Goal: Task Accomplishment & Management: Use online tool/utility

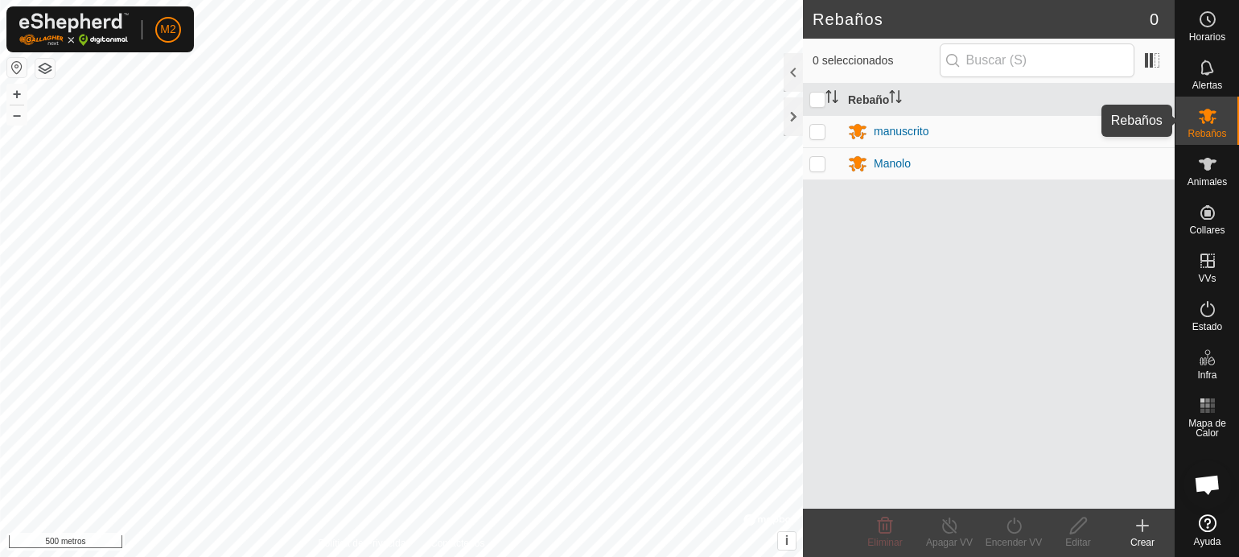
click at [1205, 130] on font "Rebaños" at bounding box center [1207, 133] width 39 height 11
click at [821, 125] on p-checkbox at bounding box center [817, 131] width 16 height 13
checkbox input "true"
click at [946, 522] on icon at bounding box center [950, 525] width 20 height 19
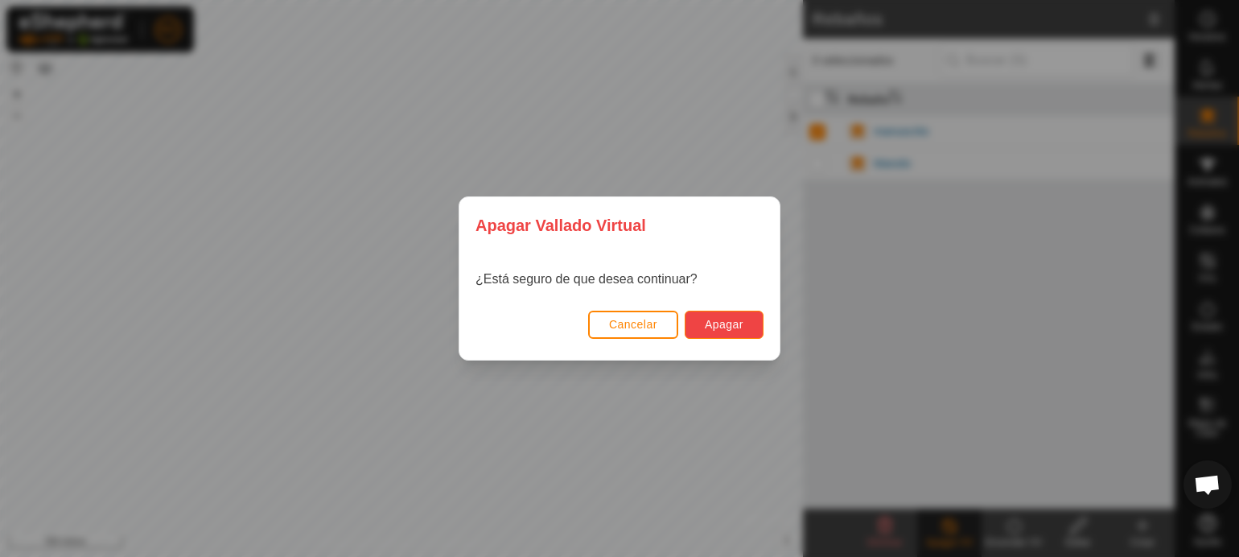
click at [741, 326] on font "Apagar" at bounding box center [724, 324] width 39 height 13
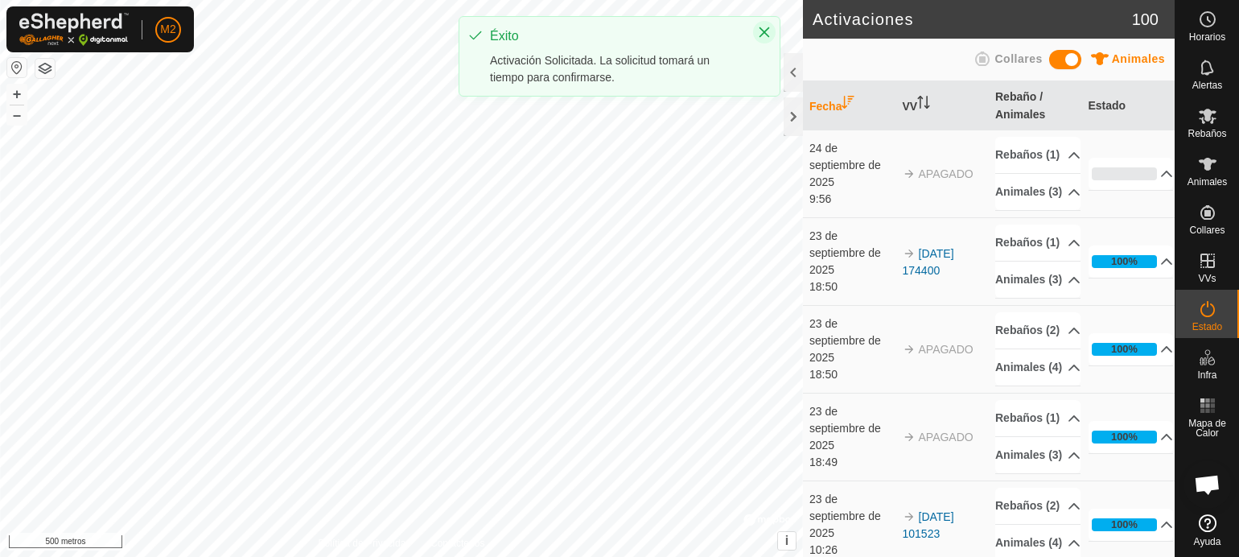
click at [772, 34] on button "Cerca" at bounding box center [764, 32] width 23 height 23
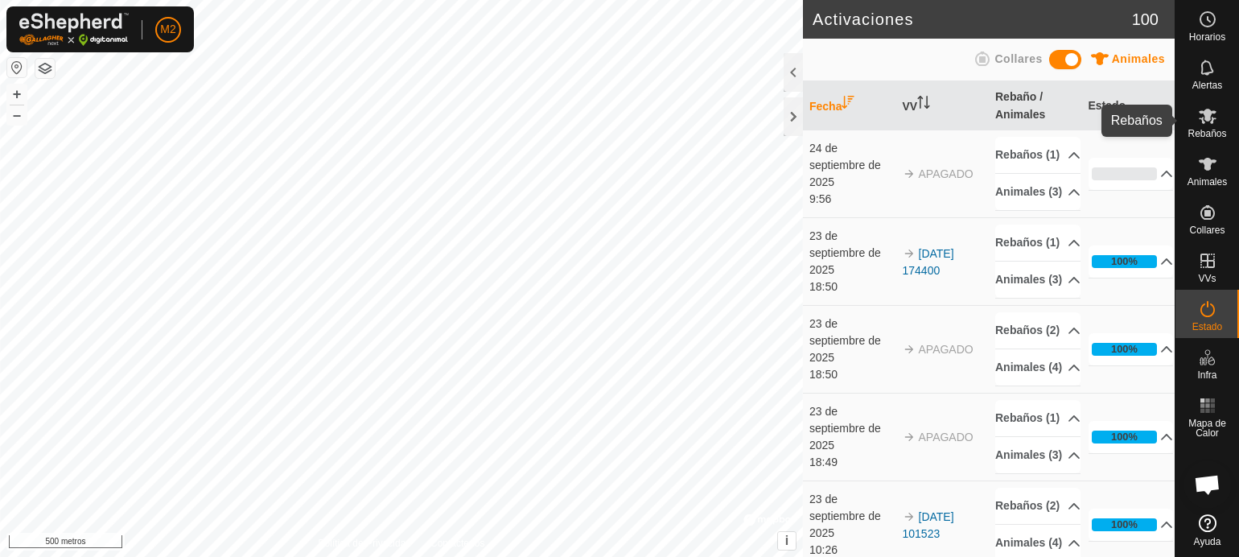
click at [1211, 128] on font "Rebaños" at bounding box center [1207, 133] width 39 height 11
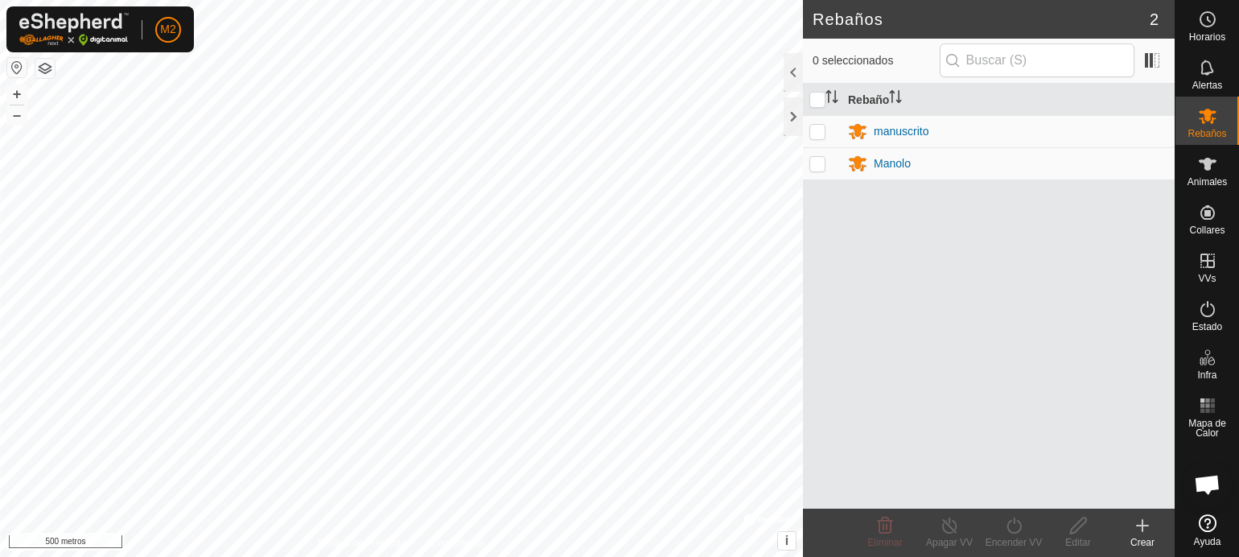
click at [822, 161] on p-checkbox at bounding box center [817, 163] width 16 height 13
checkbox input "true"
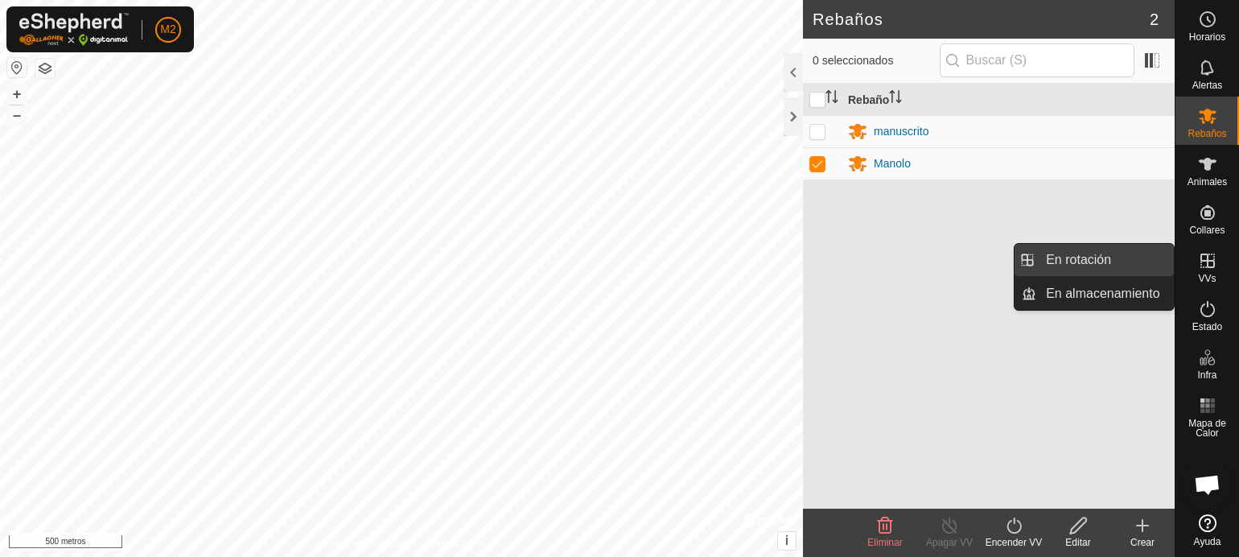
click at [1062, 250] on link "En rotación" at bounding box center [1105, 260] width 138 height 32
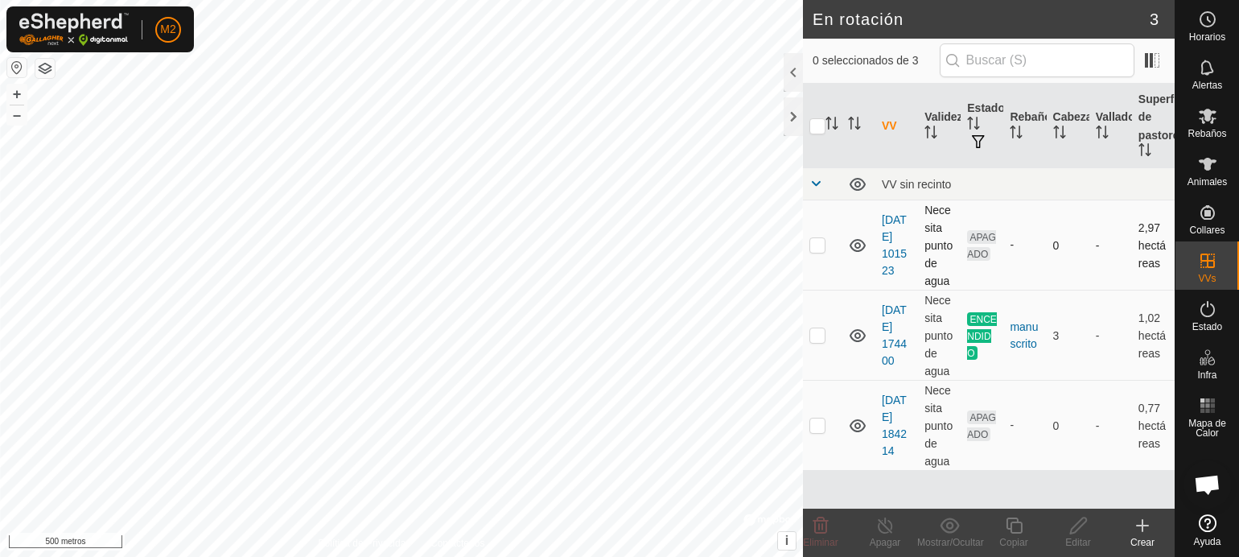
click at [817, 245] on p-checkbox at bounding box center [817, 244] width 16 height 13
checkbox input "true"
click at [1075, 521] on icon at bounding box center [1079, 525] width 20 height 19
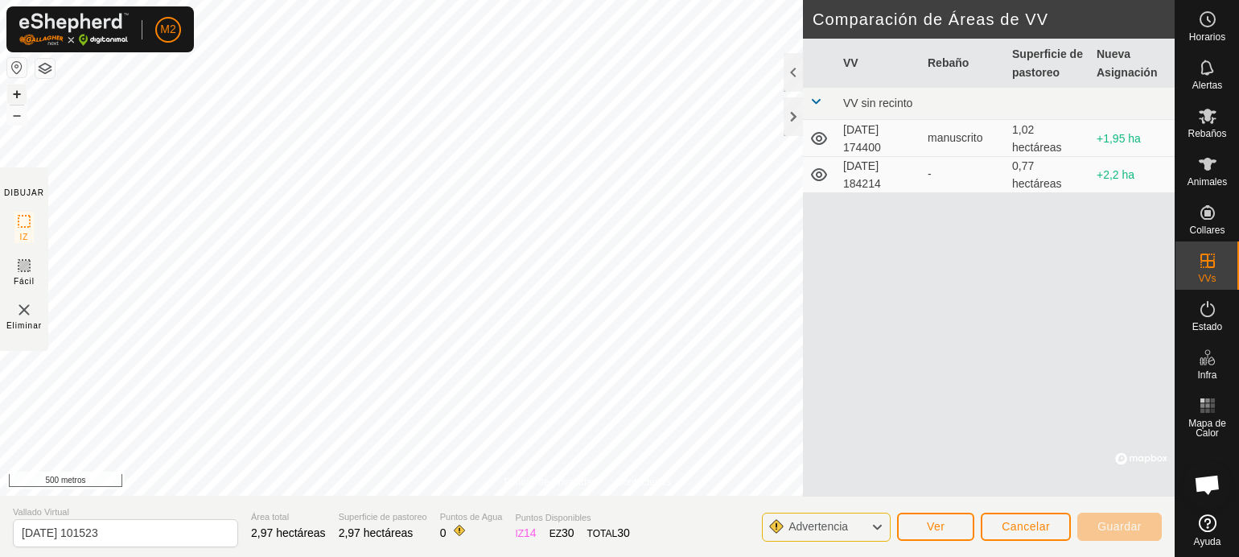
click at [13, 90] on font "+" at bounding box center [17, 93] width 9 height 17
click at [16, 89] on font "+" at bounding box center [17, 93] width 9 height 17
click at [19, 89] on font "+" at bounding box center [17, 93] width 9 height 17
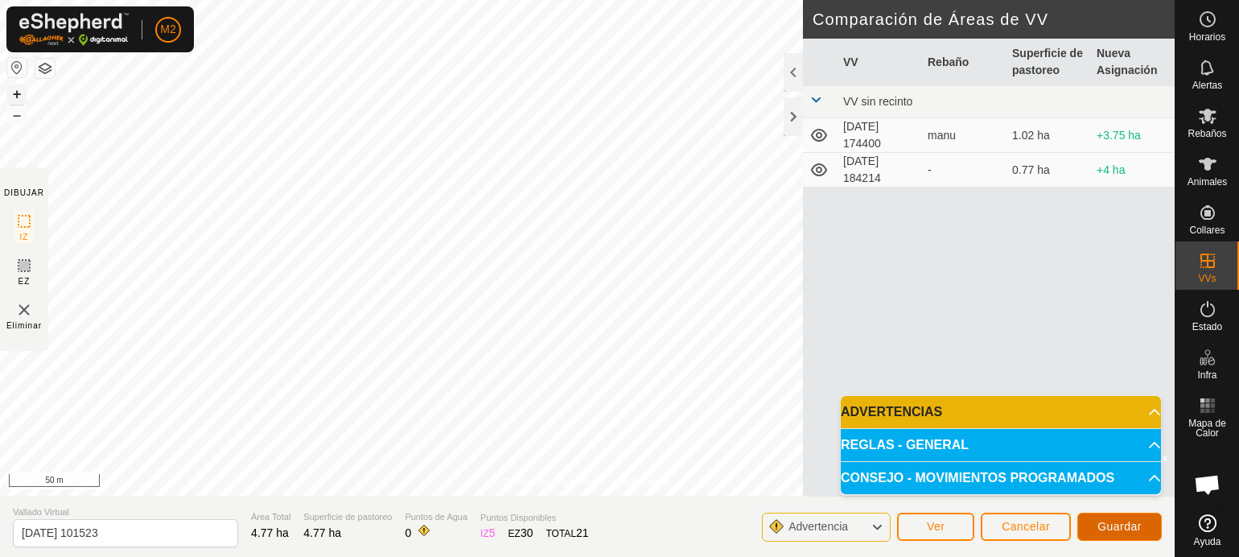
click at [1096, 519] on button "Guardar" at bounding box center [1119, 527] width 84 height 28
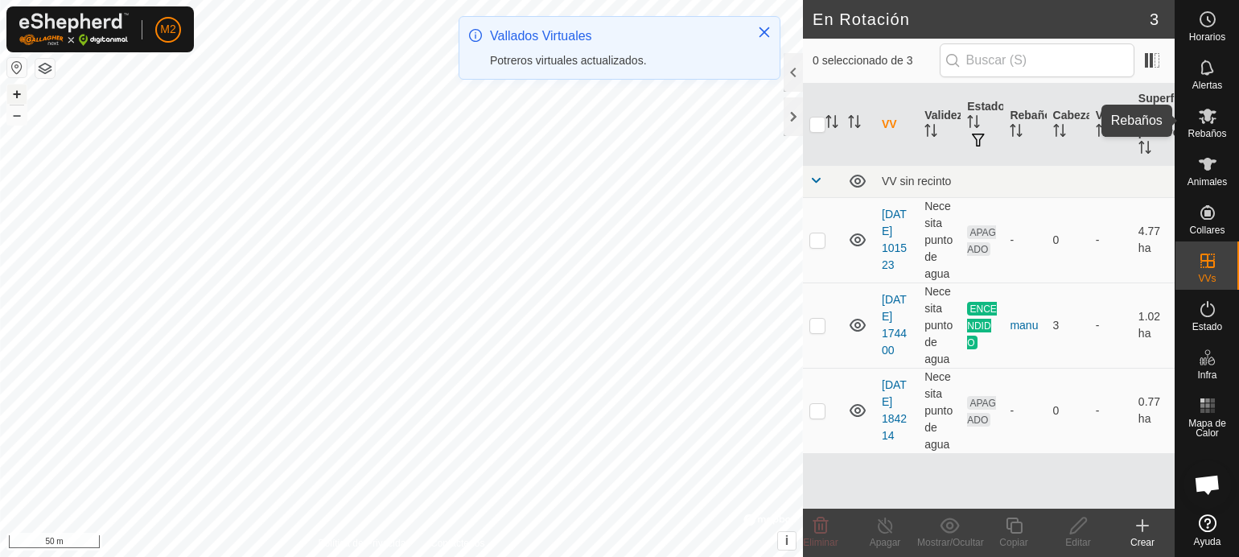
click at [1205, 129] on span "Rebaños" at bounding box center [1207, 134] width 39 height 10
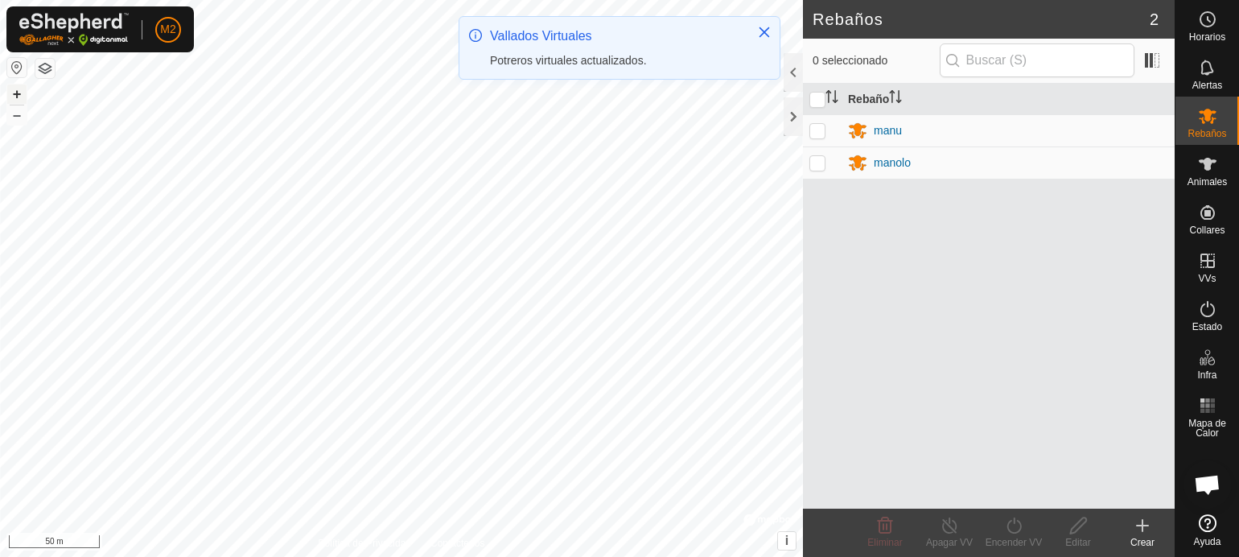
drag, startPoint x: 817, startPoint y: 128, endPoint x: 817, endPoint y: 146, distance: 18.5
click at [817, 128] on p-checkbox at bounding box center [817, 130] width 16 height 13
checkbox input "true"
click at [817, 169] on td at bounding box center [822, 162] width 39 height 32
checkbox input "true"
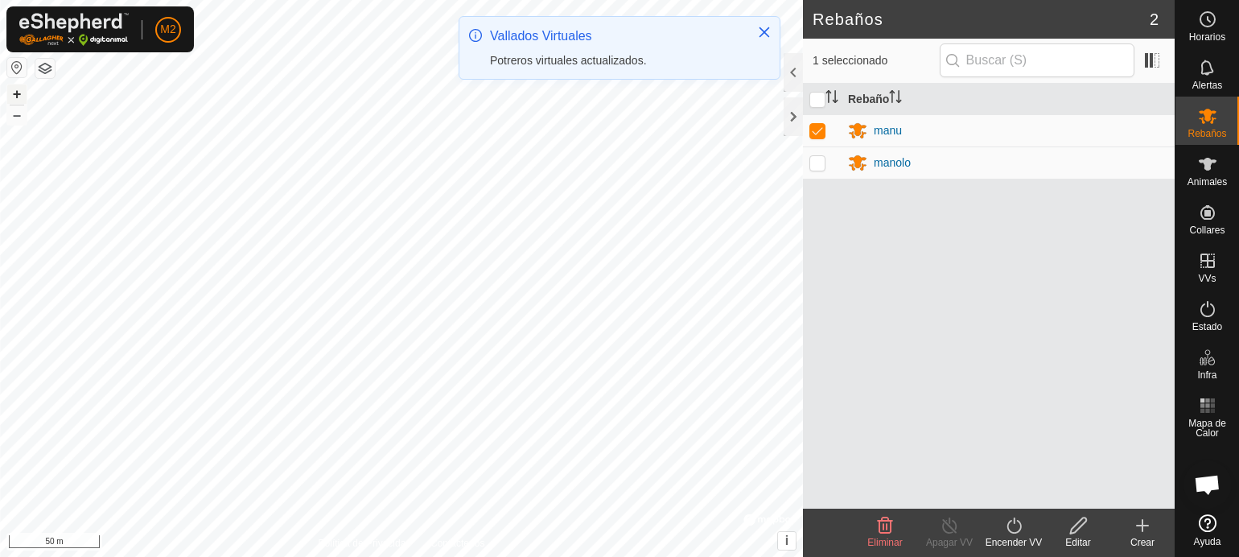
checkbox input "true"
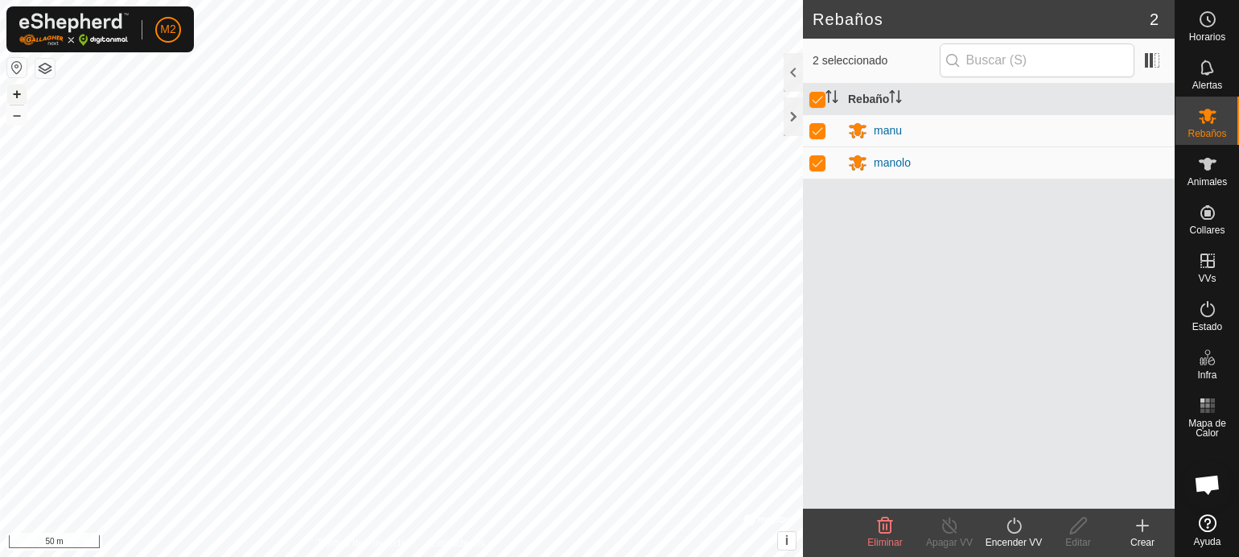
click at [1014, 530] on icon at bounding box center [1014, 525] width 20 height 19
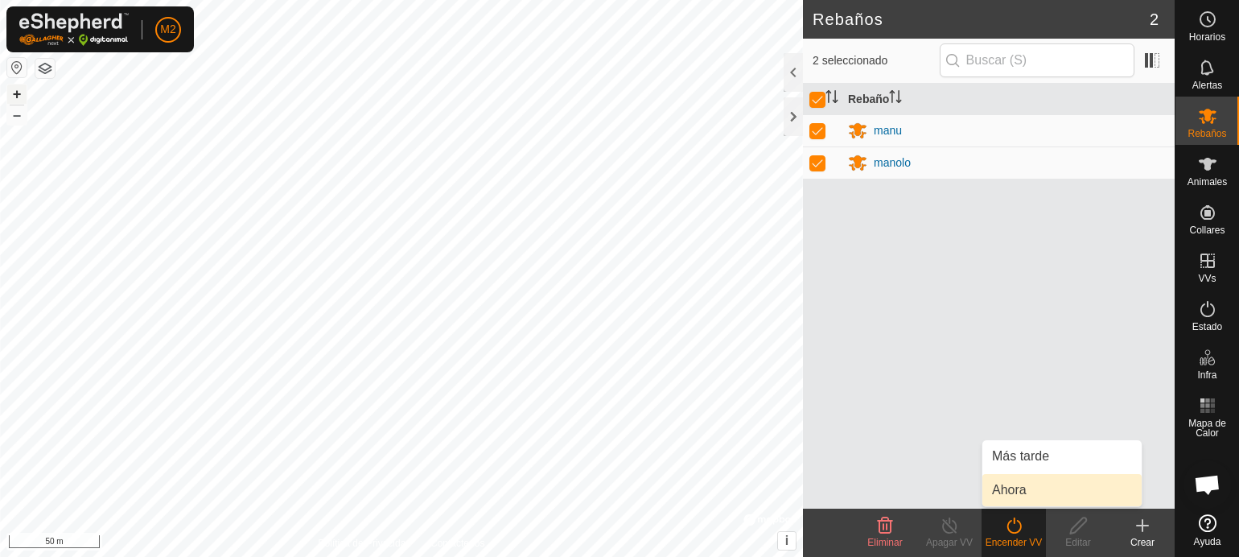
click at [1010, 490] on link "Ahora" at bounding box center [1061, 490] width 159 height 32
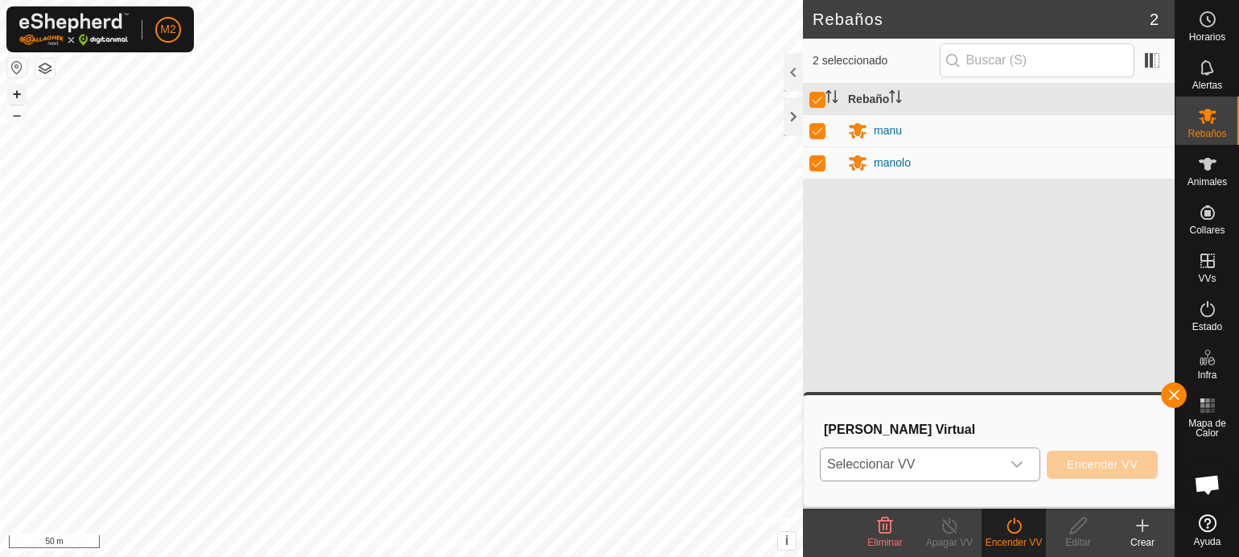
click at [1023, 462] on icon "dropdown trigger" at bounding box center [1017, 464] width 13 height 13
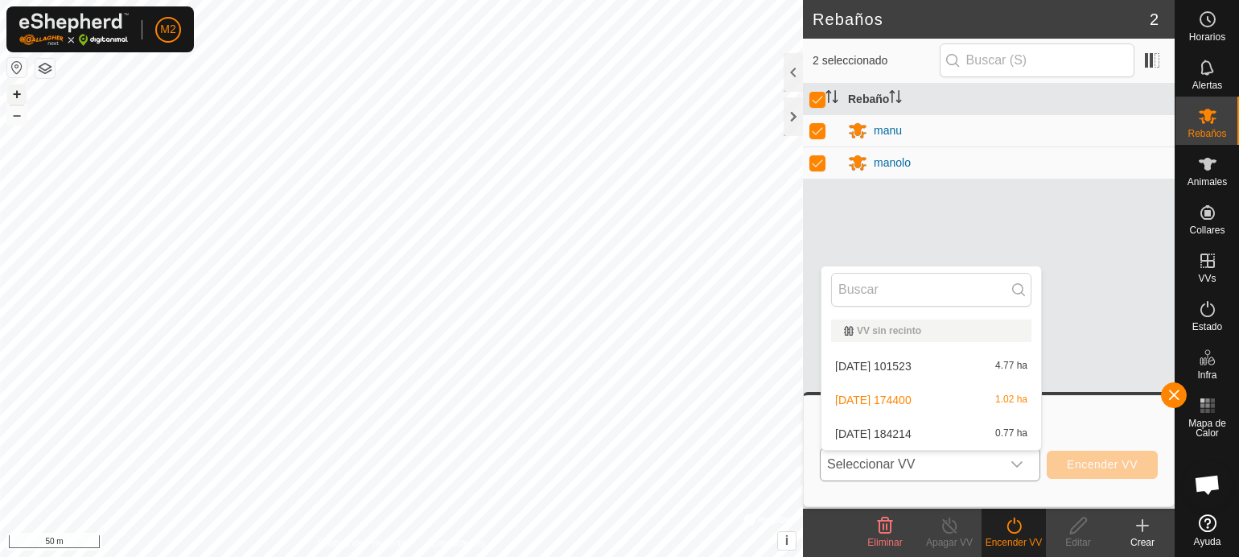
click at [918, 363] on li "[DATE] 101523 4.77 ha" at bounding box center [932, 366] width 220 height 32
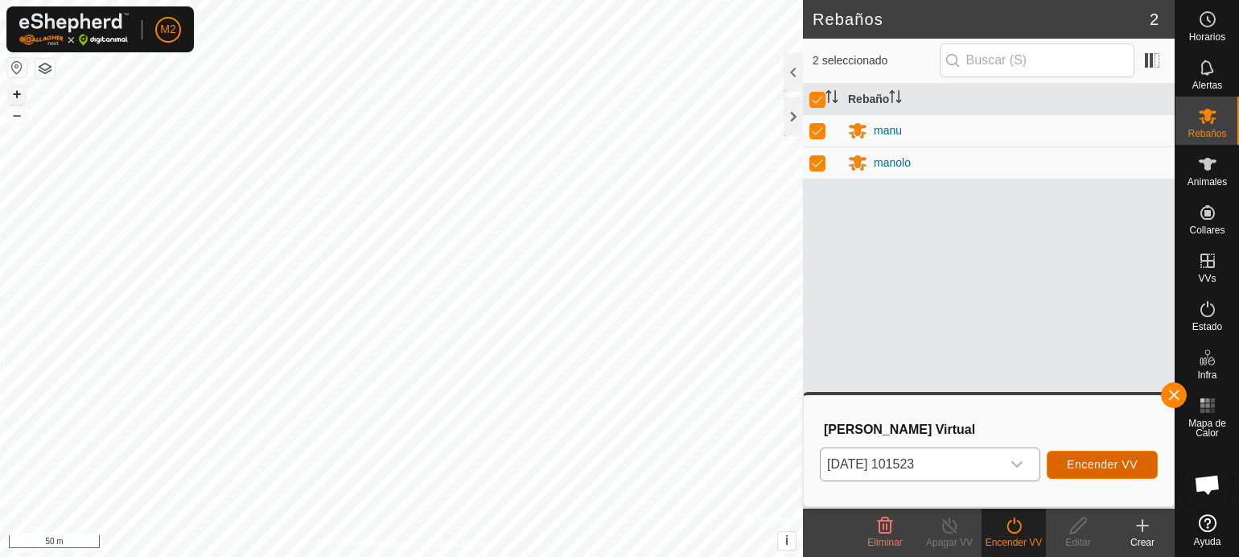
click at [1081, 461] on span "Encender VV" at bounding box center [1102, 464] width 71 height 13
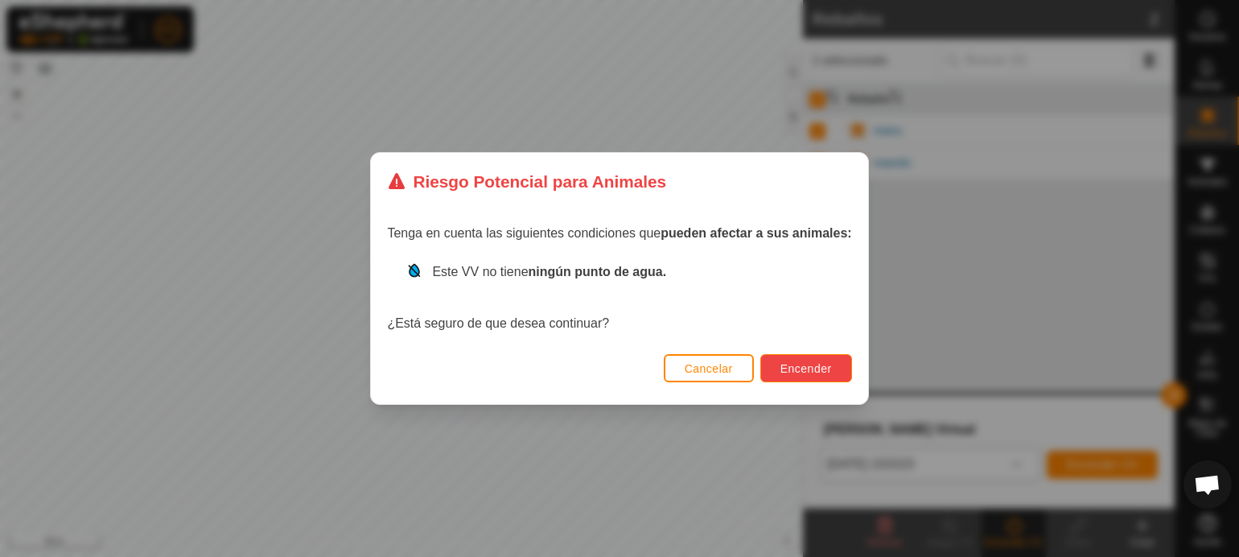
click at [814, 369] on span "Encender" at bounding box center [805, 368] width 51 height 13
